Goal: Information Seeking & Learning: Learn about a topic

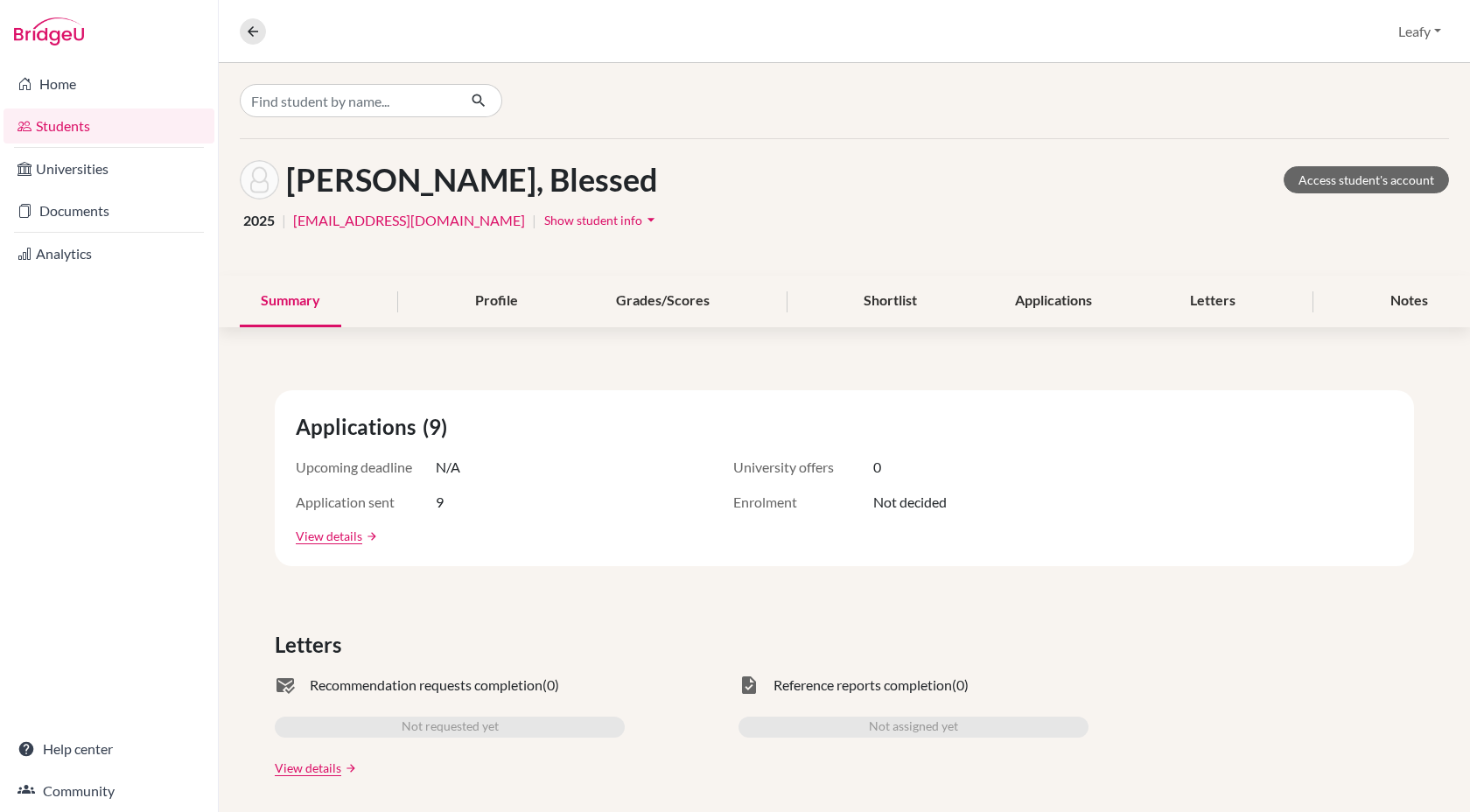
click at [65, 121] on link "Students" at bounding box center [109, 125] width 211 height 35
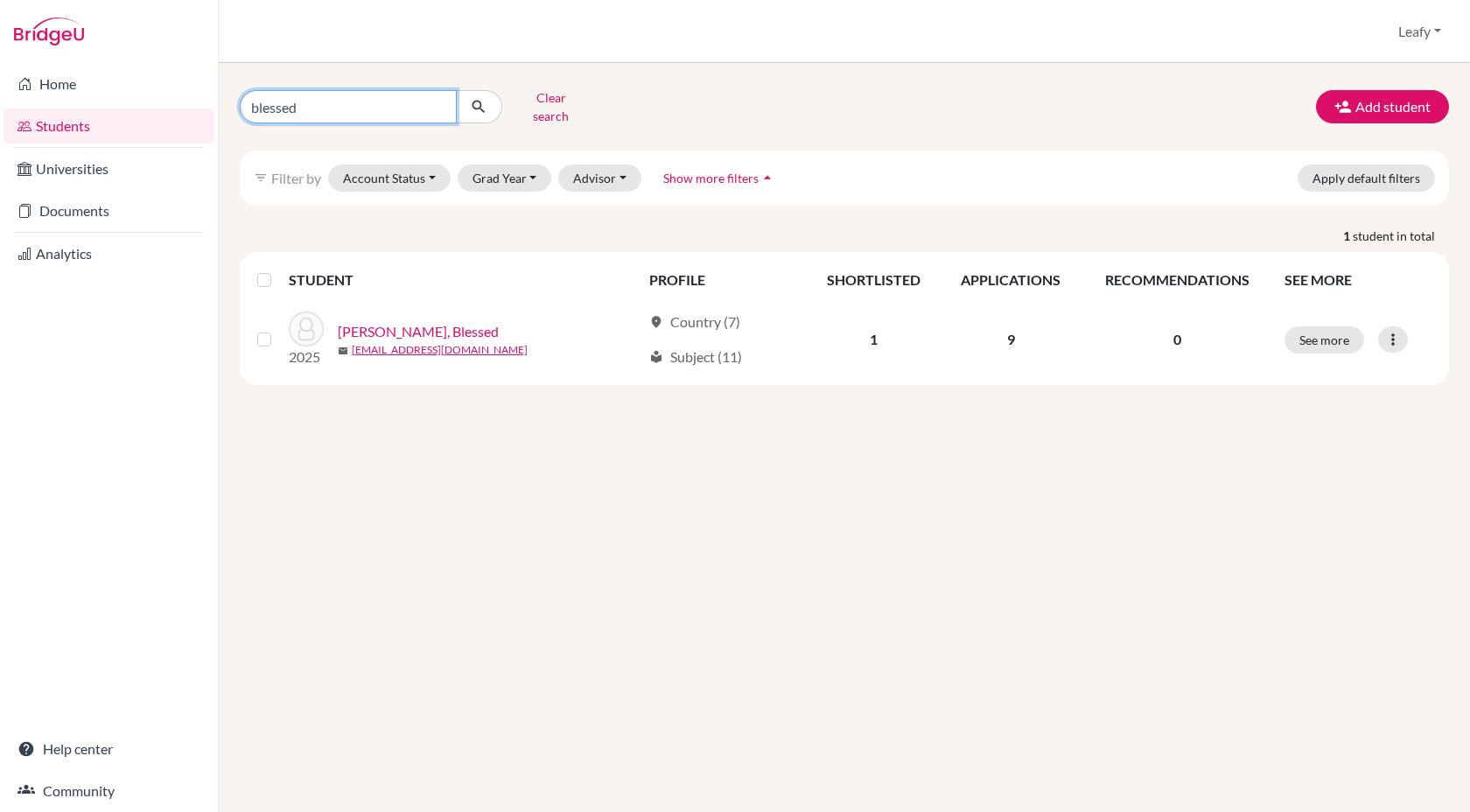
click at [366, 98] on input "blessed" at bounding box center [348, 107] width 217 height 33
drag, startPoint x: 366, startPoint y: 98, endPoint x: 174, endPoint y: 98, distance: 192.0
click at [176, 98] on div "Home Students Universities Documents Analytics Help center Community Students o…" at bounding box center [735, 406] width 1470 height 812
type input "rutendo"
click button "submit" at bounding box center [479, 107] width 47 height 33
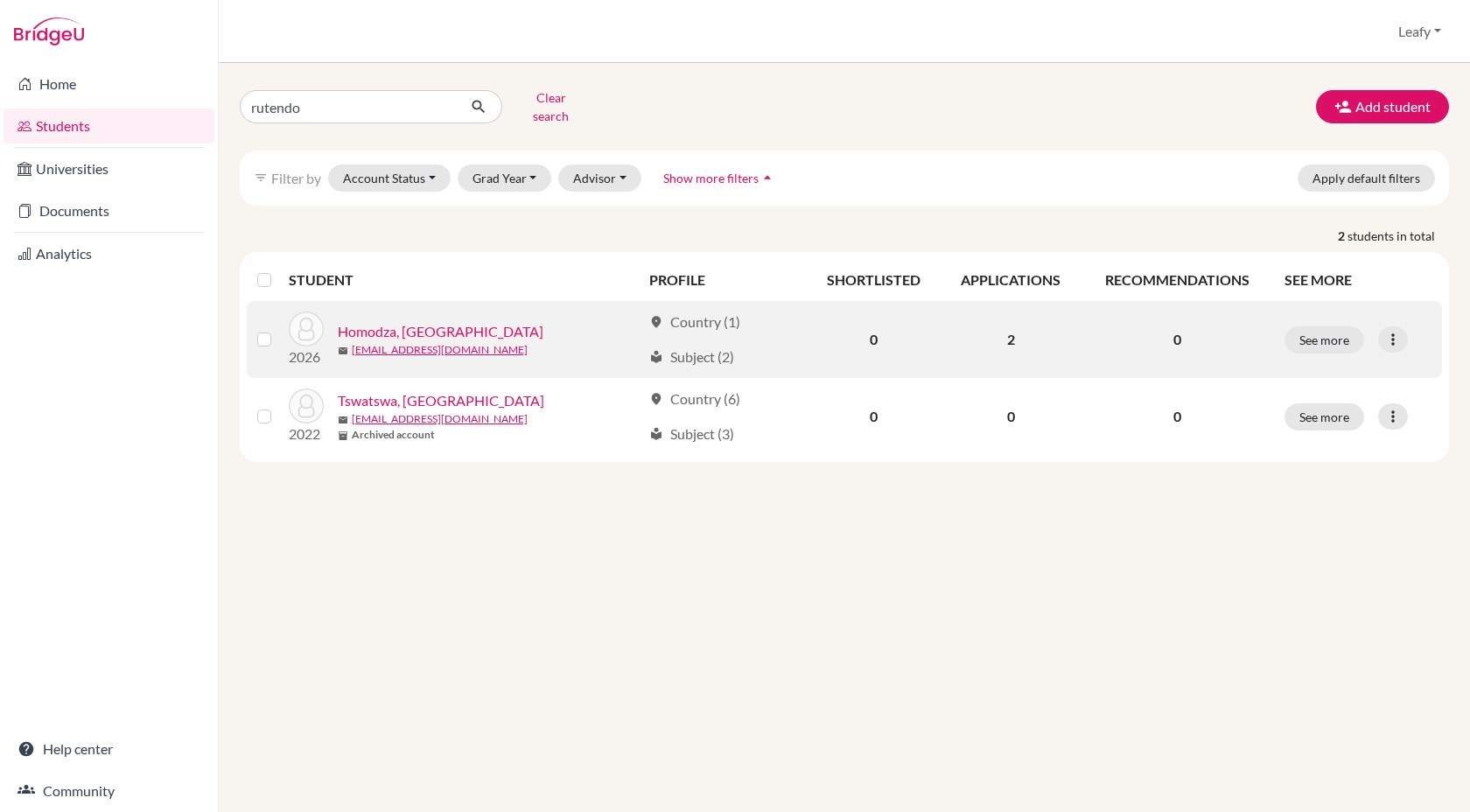
click at [414, 321] on link "Homodza, Rutendo" at bounding box center [440, 331] width 206 height 21
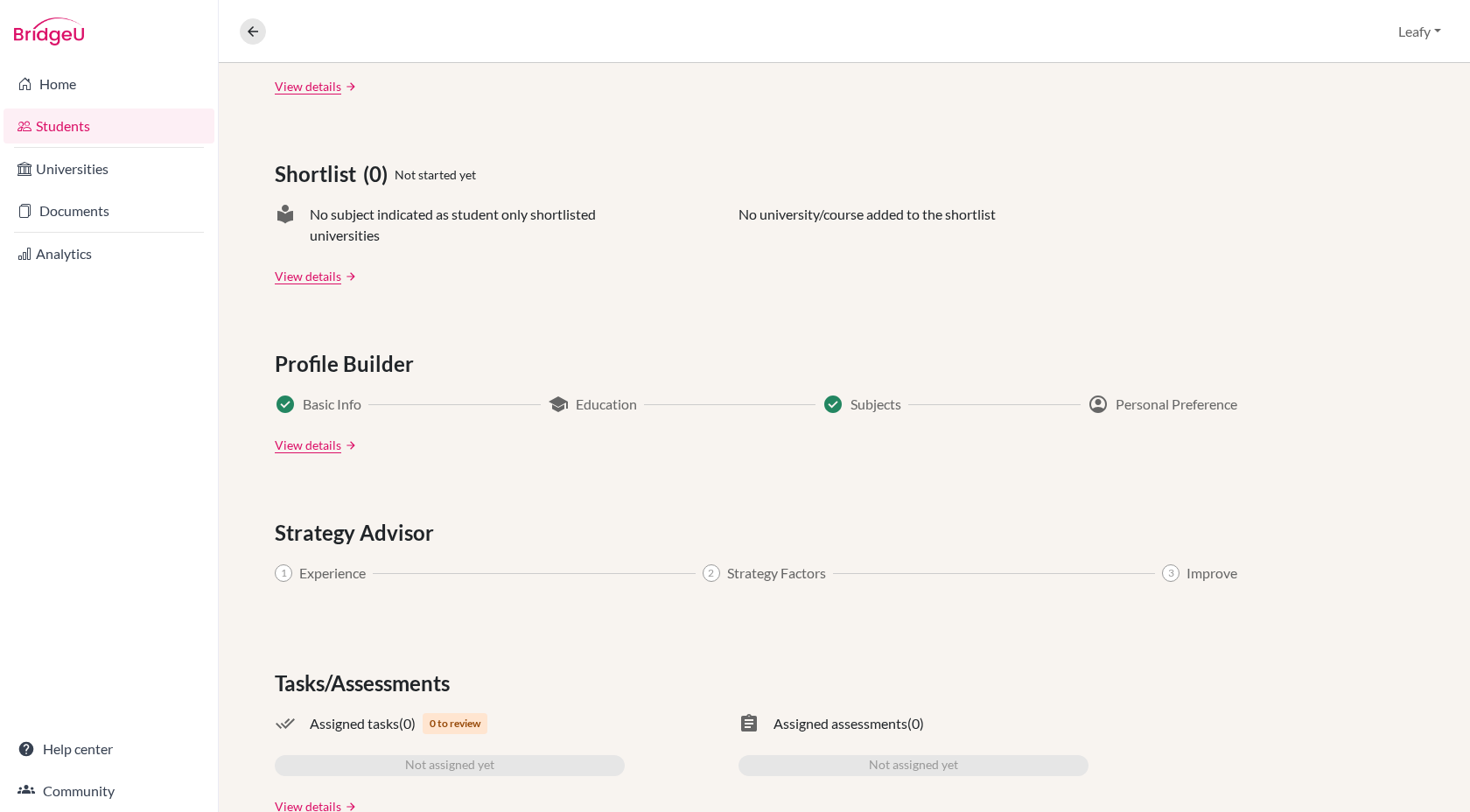
scroll to position [727, 0]
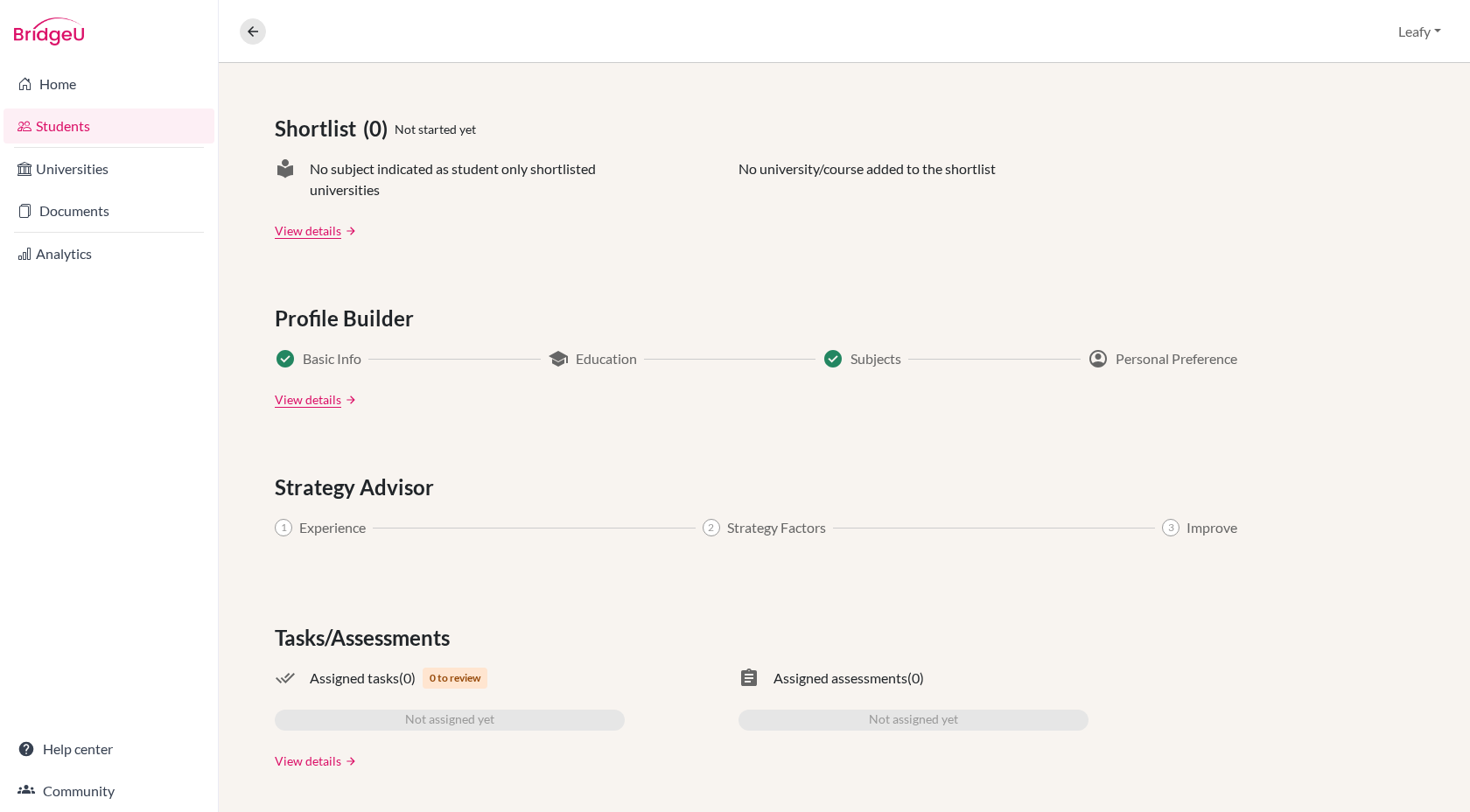
click at [327, 765] on link "View details" at bounding box center [308, 761] width 66 height 19
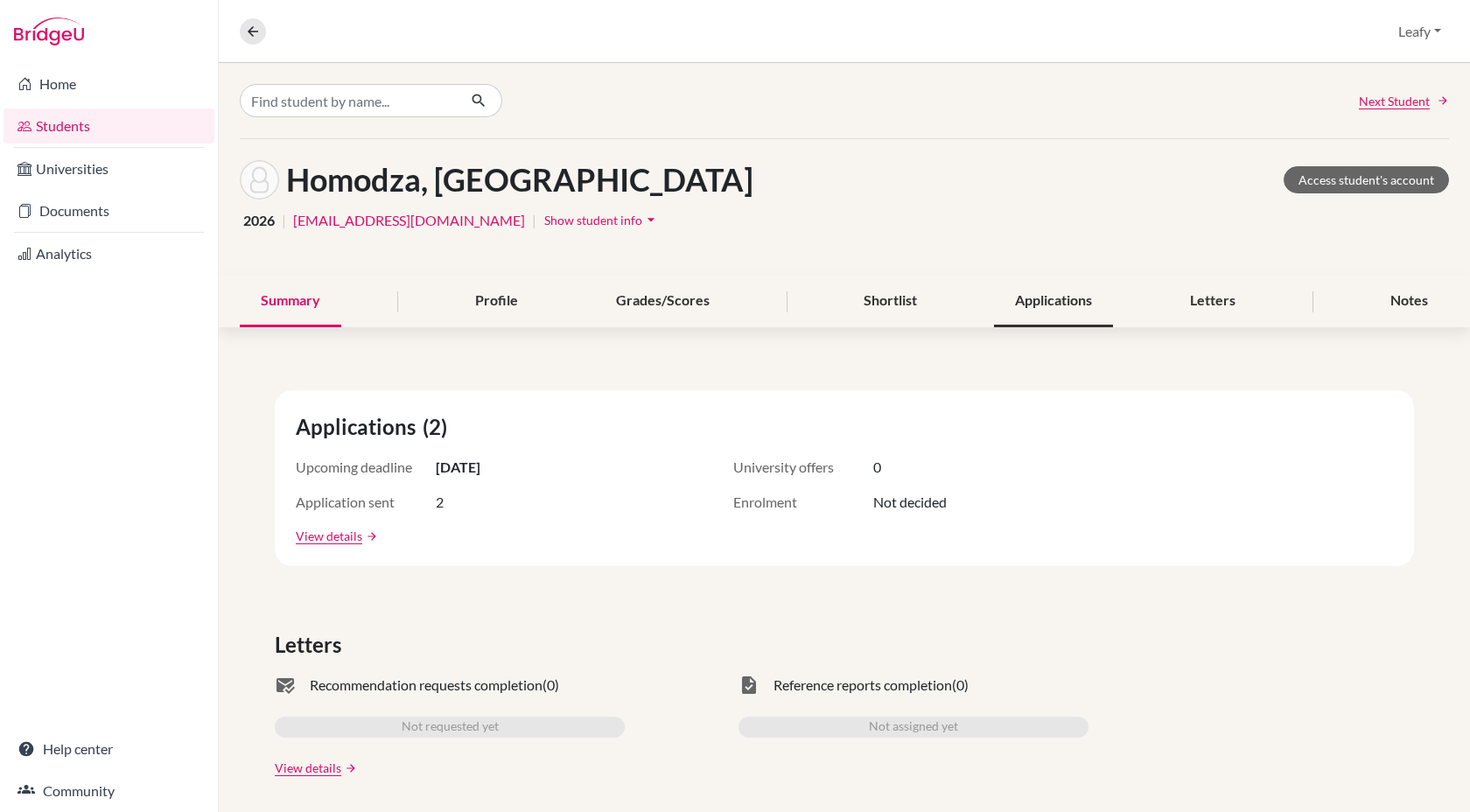
click at [1078, 309] on div "Applications" at bounding box center [1054, 302] width 119 height 52
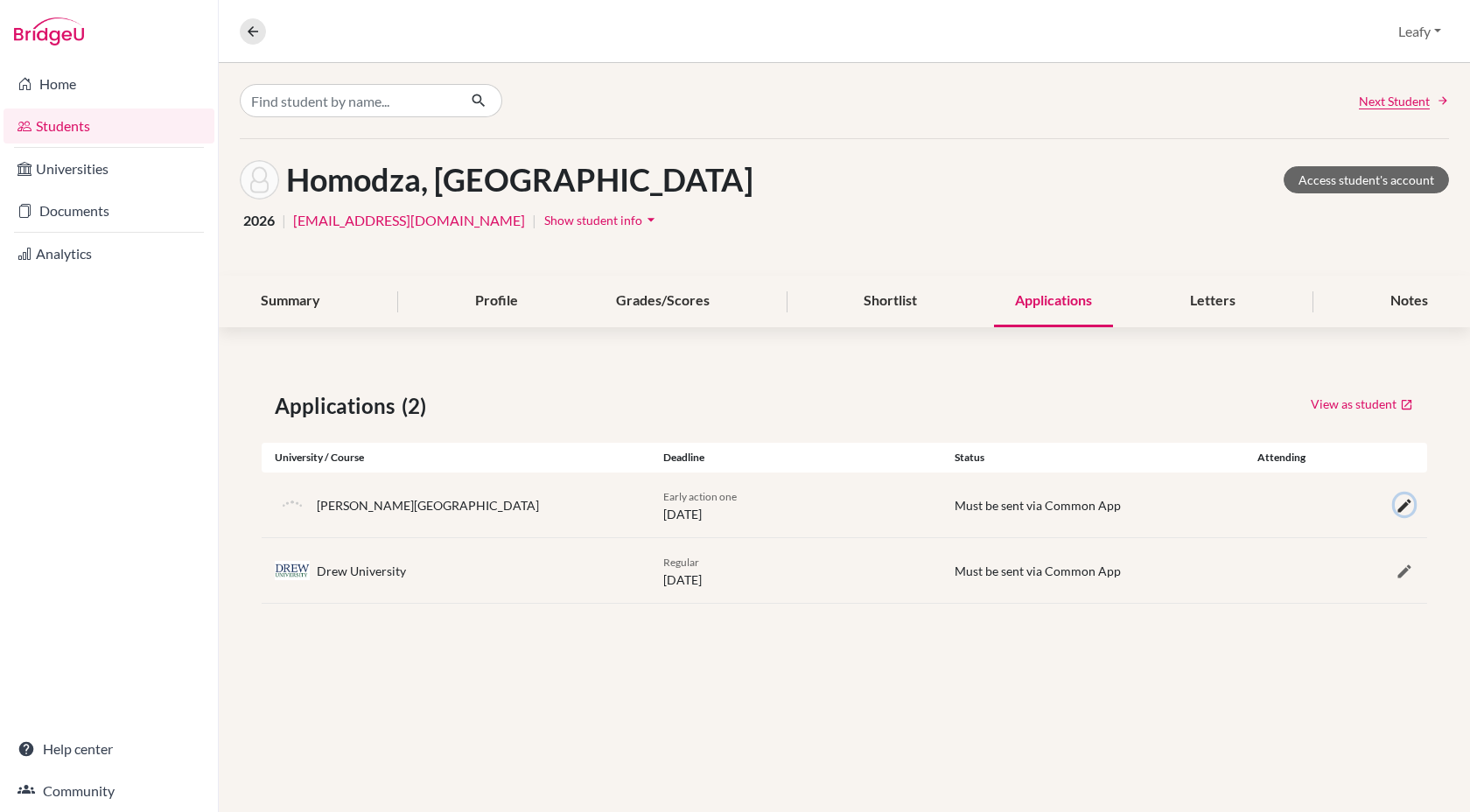
click at [1400, 509] on icon "button" at bounding box center [1405, 506] width 18 height 18
